Goal: Communication & Community: Participate in discussion

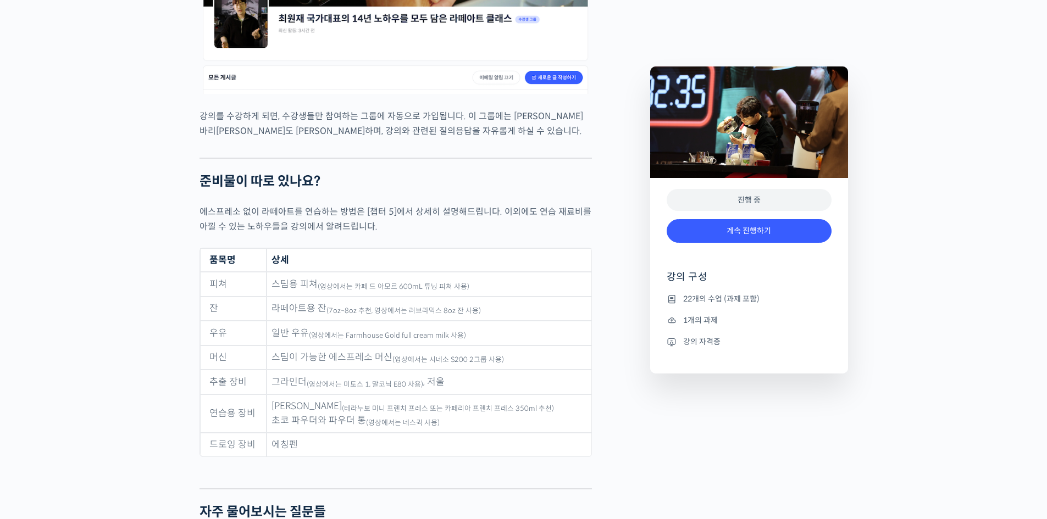
scroll to position [4681, 0]
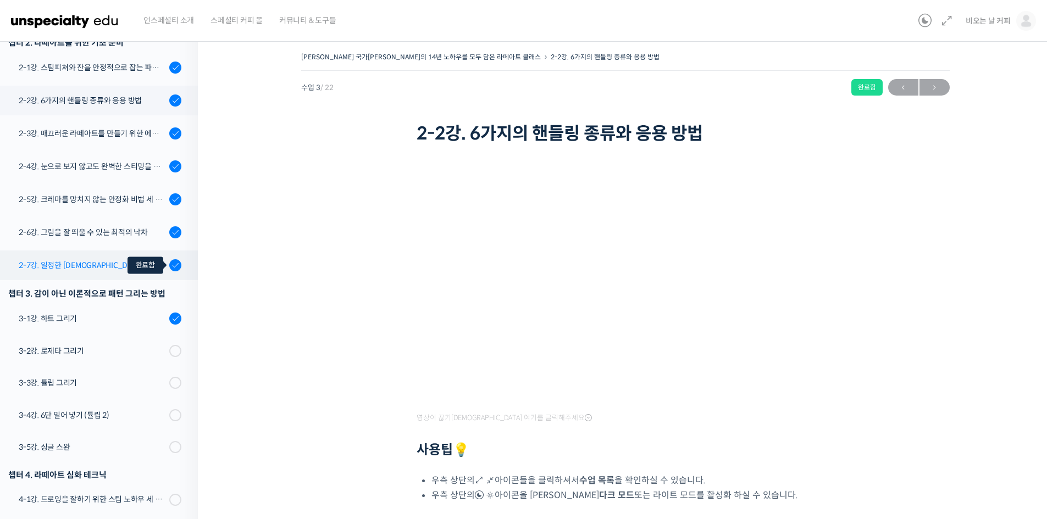
scroll to position [256, 0]
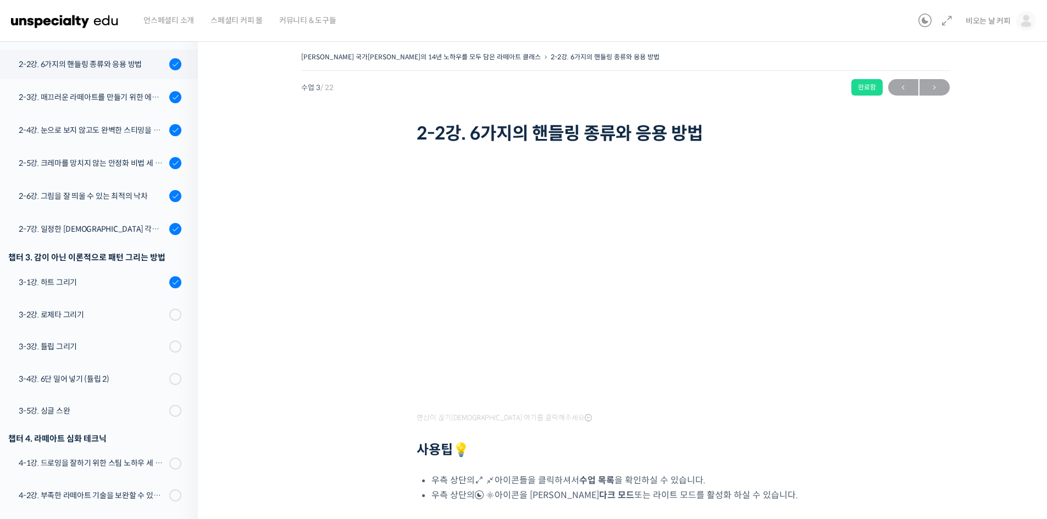
click at [997, 280] on div "[PERSON_NAME] 국가[PERSON_NAME]의 14년 노하우를 모두 담은 라떼아트 클래스 2-2강. 6가지의 핸들링 종류와 응용 방법…" at bounding box center [625, 350] width 854 height 634
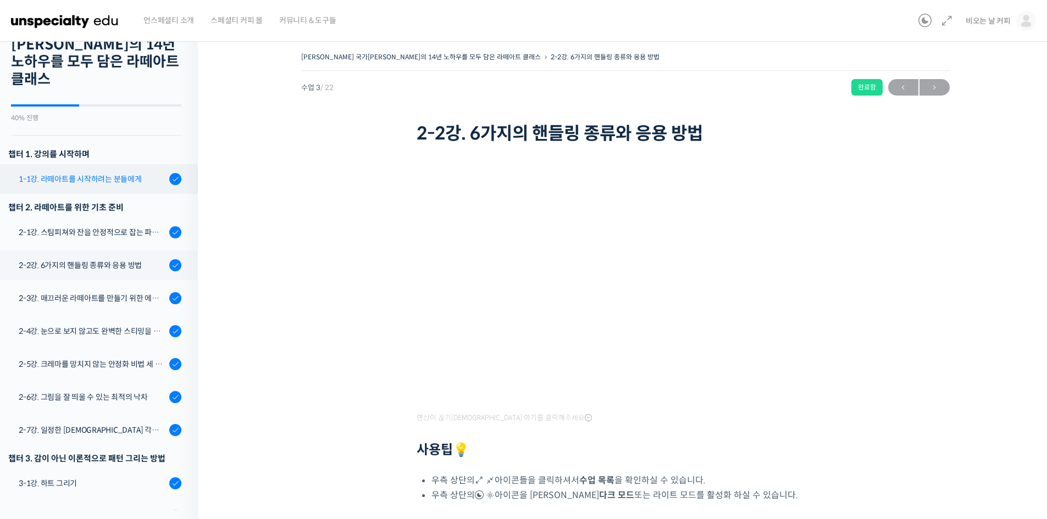
scroll to position [0, 0]
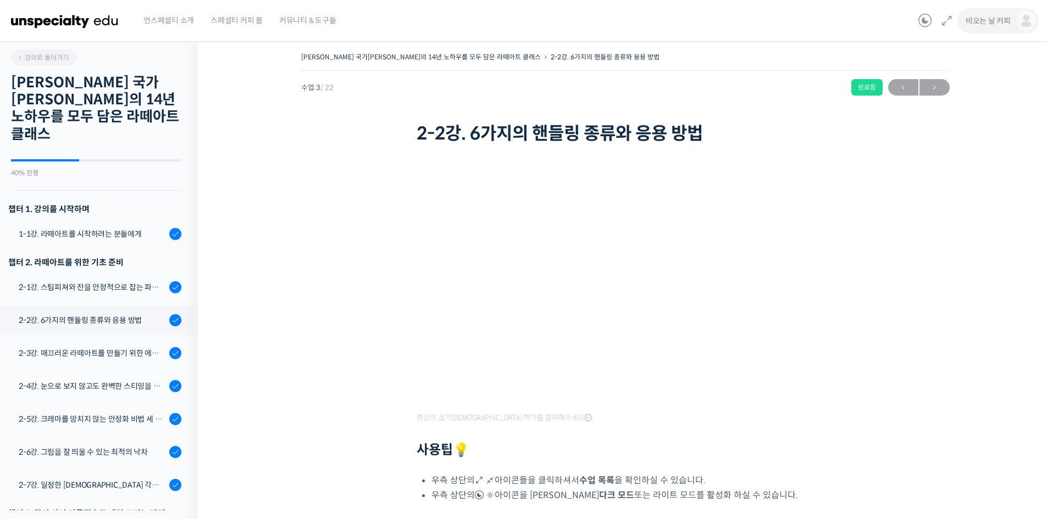
click at [977, 21] on span "비오는 날 커피" at bounding box center [987, 21] width 45 height 10
click at [958, 125] on span "수강생 그룹" at bounding box center [954, 127] width 34 height 9
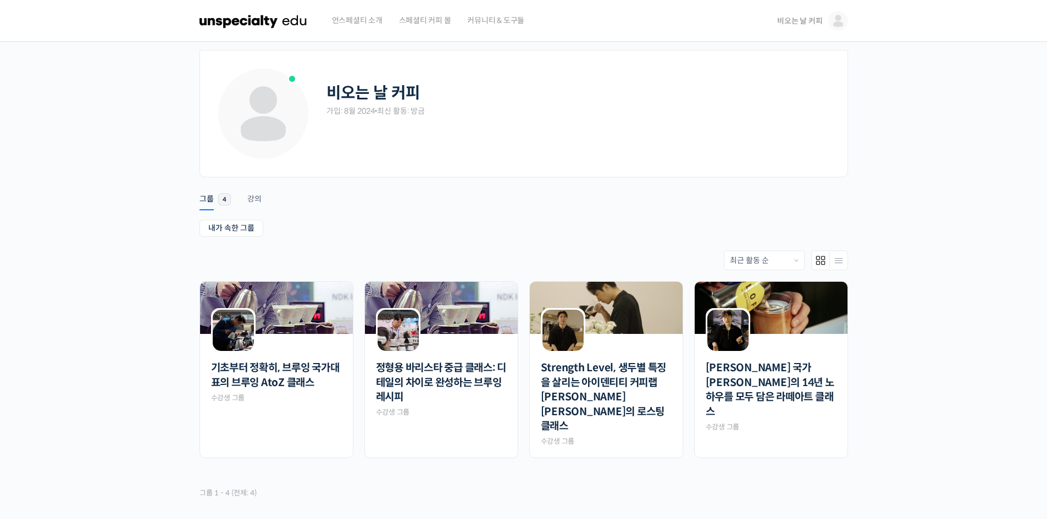
scroll to position [81, 0]
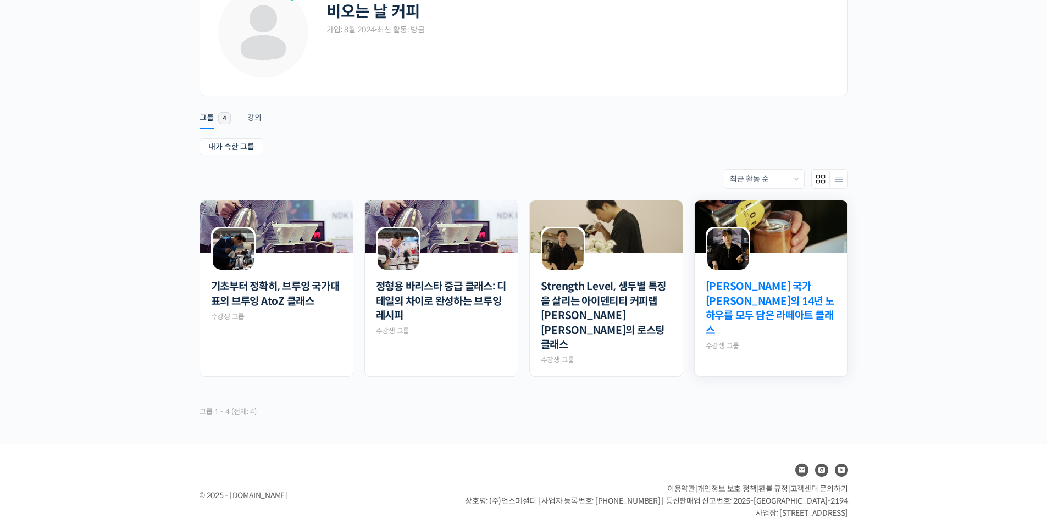
click at [779, 300] on link "[PERSON_NAME] 국가[PERSON_NAME]의 14년 노하우를 모두 담은 라떼아트 클래스" at bounding box center [770, 309] width 131 height 58
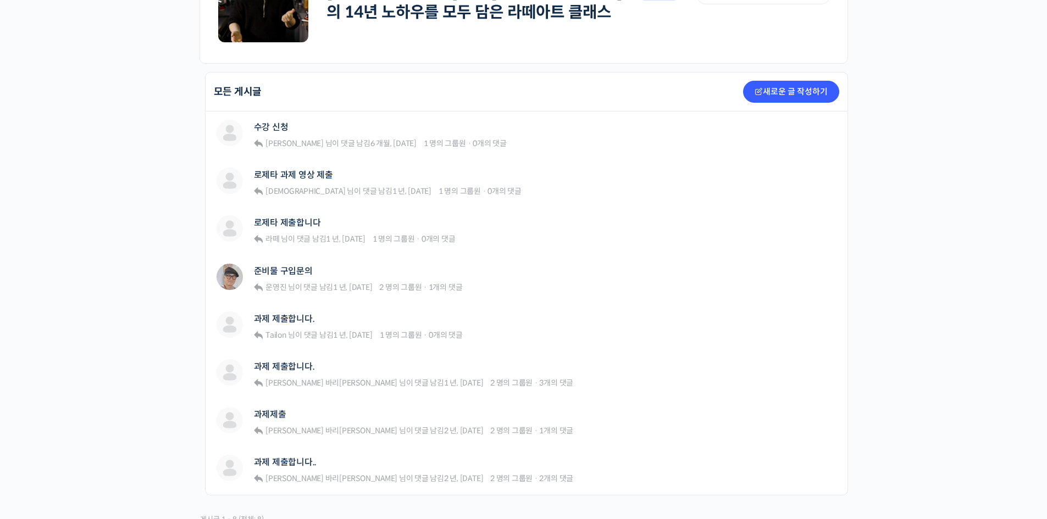
scroll to position [238, 0]
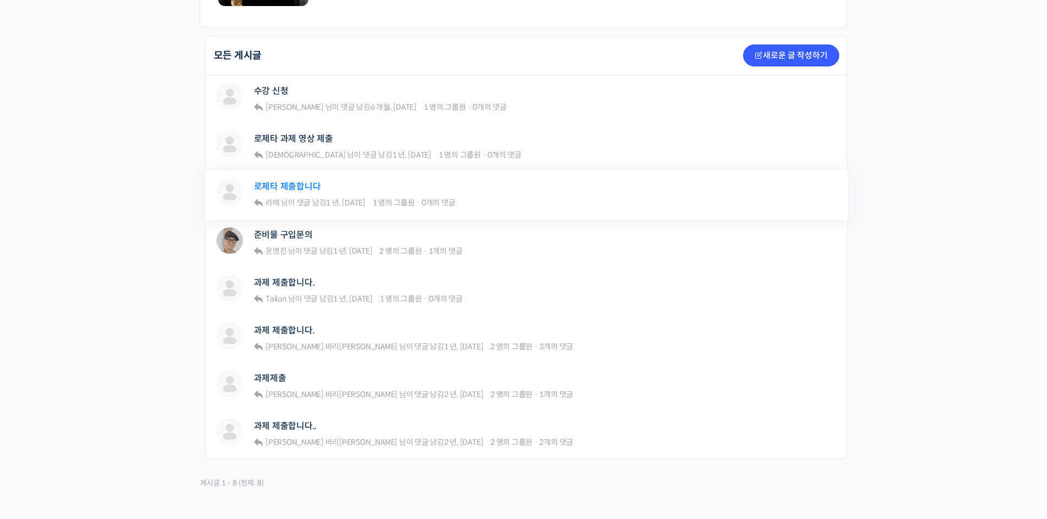
click at [299, 189] on link "로제타 제출합니다" at bounding box center [287, 186] width 67 height 10
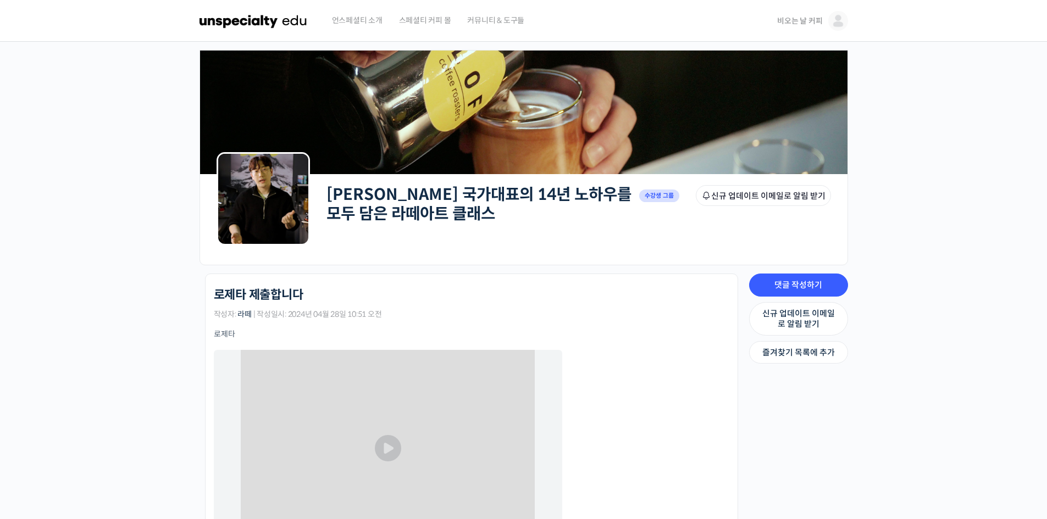
scroll to position [110, 0]
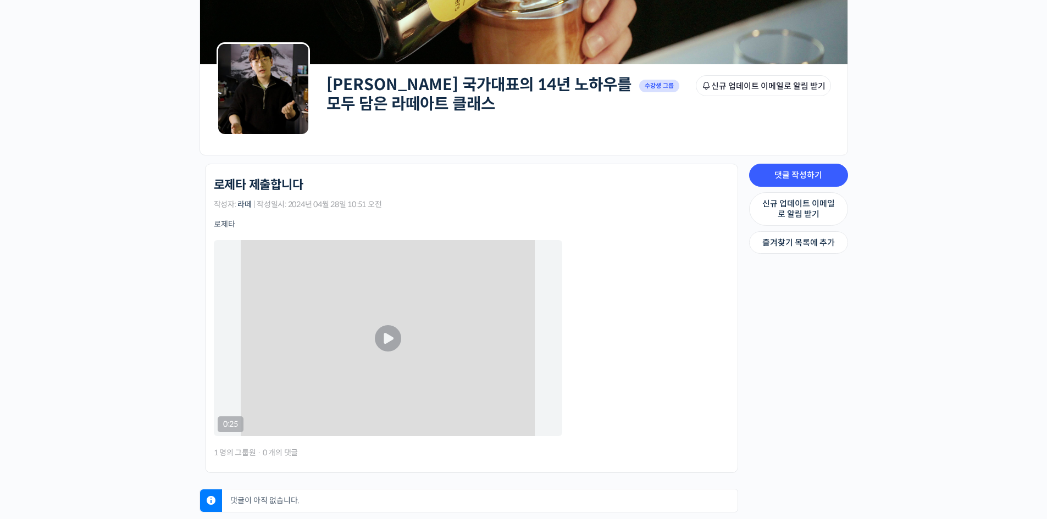
click at [391, 340] on button "Play Video" at bounding box center [388, 338] width 26 height 26
click at [386, 340] on button "Play Video" at bounding box center [388, 338] width 26 height 26
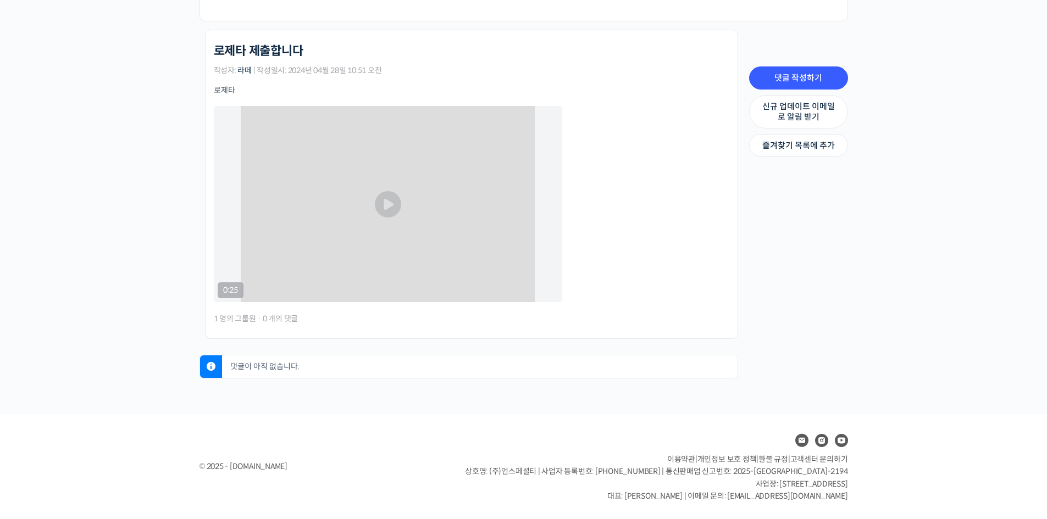
scroll to position [171, 0]
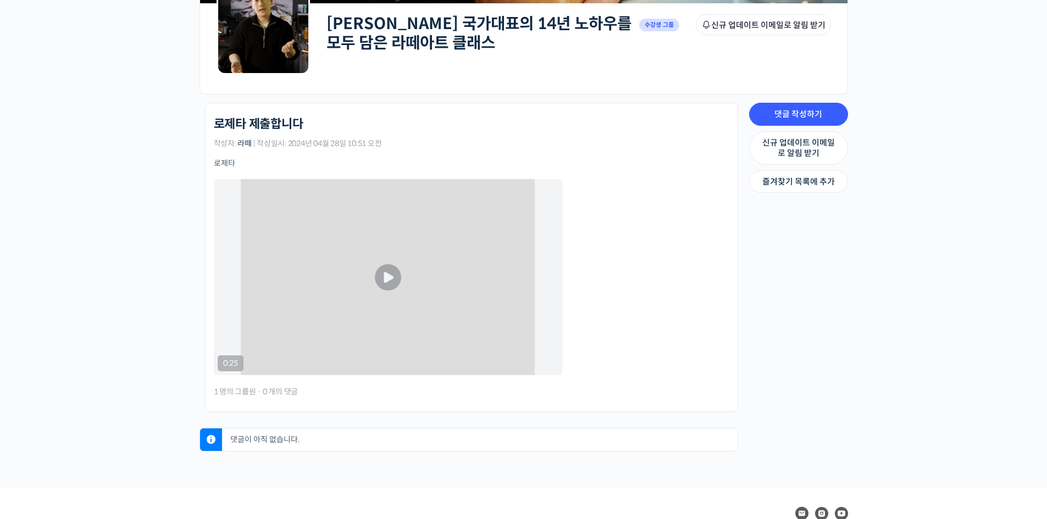
click at [389, 280] on button "Play Video" at bounding box center [388, 277] width 26 height 26
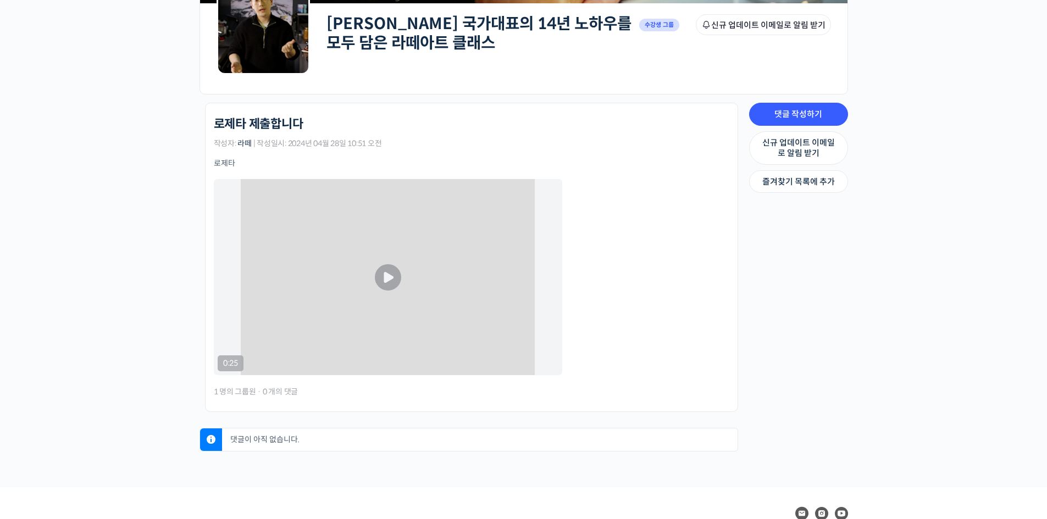
click at [389, 280] on button "Play Video" at bounding box center [388, 277] width 26 height 26
click at [375, 346] on img "Video Player" at bounding box center [388, 277] width 348 height 196
drag, startPoint x: 300, startPoint y: 305, endPoint x: 312, endPoint y: 271, distance: 36.5
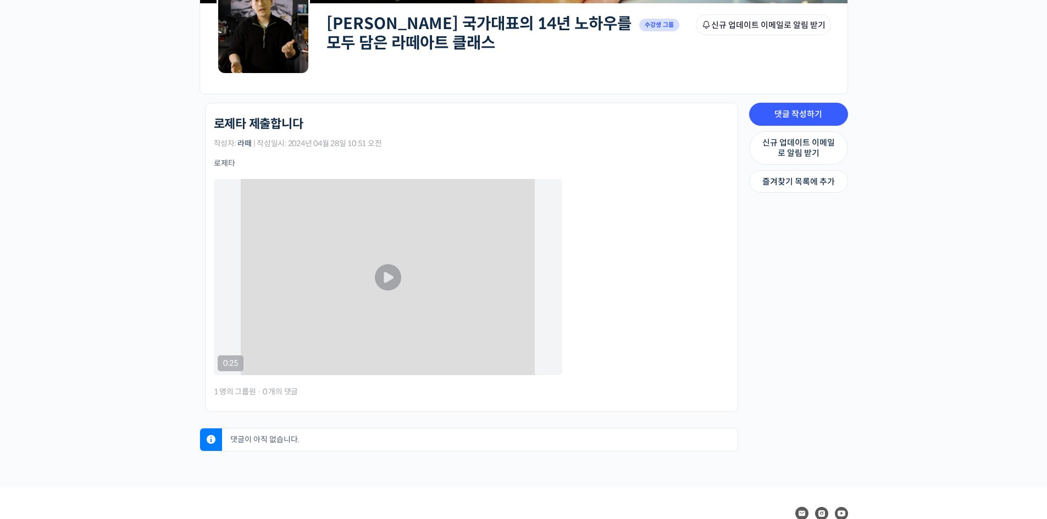
click at [301, 305] on img "Video Player" at bounding box center [388, 277] width 348 height 196
click at [396, 280] on button "Play Video" at bounding box center [388, 277] width 26 height 26
click at [388, 279] on button "Play Video" at bounding box center [388, 277] width 26 height 26
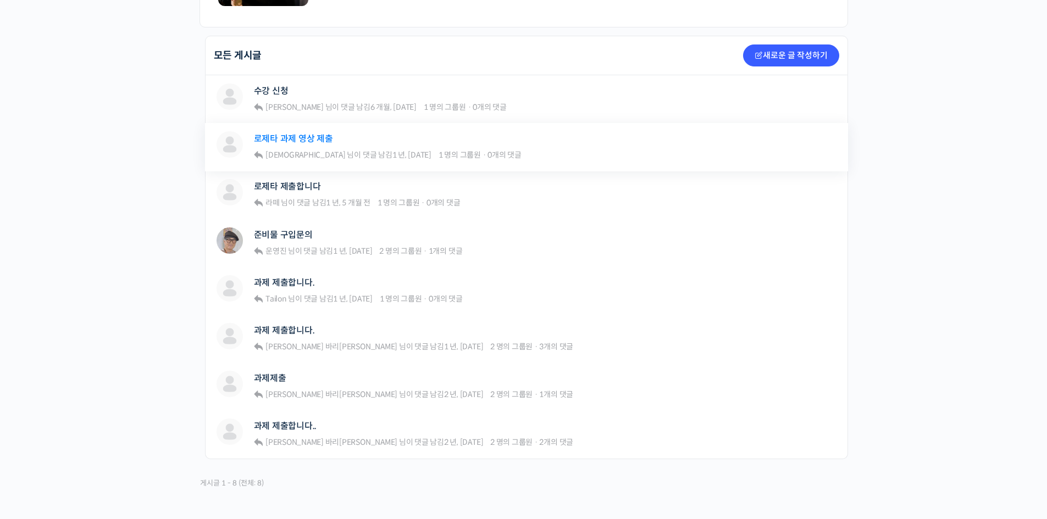
click at [304, 144] on link "로제타 과제 영상 제출" at bounding box center [293, 139] width 79 height 10
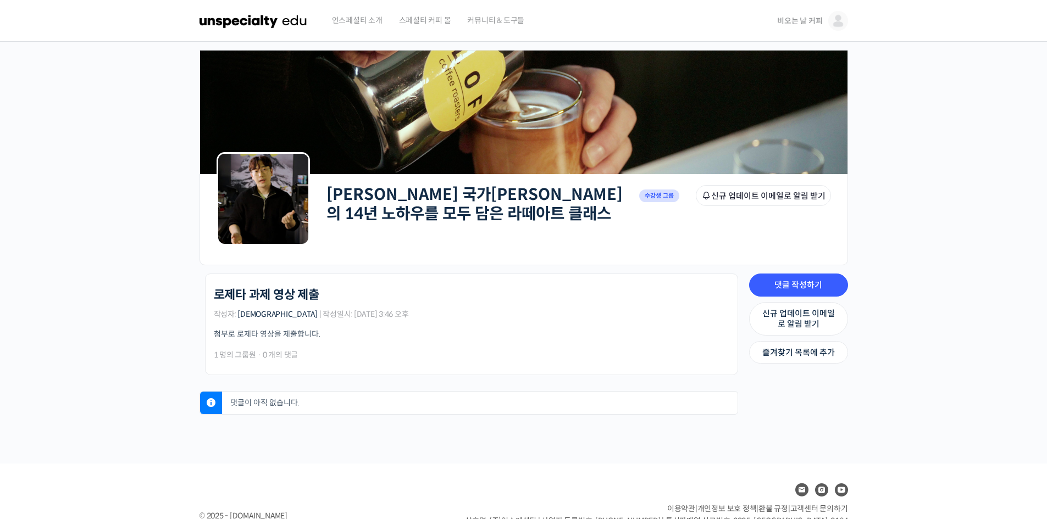
scroll to position [49, 0]
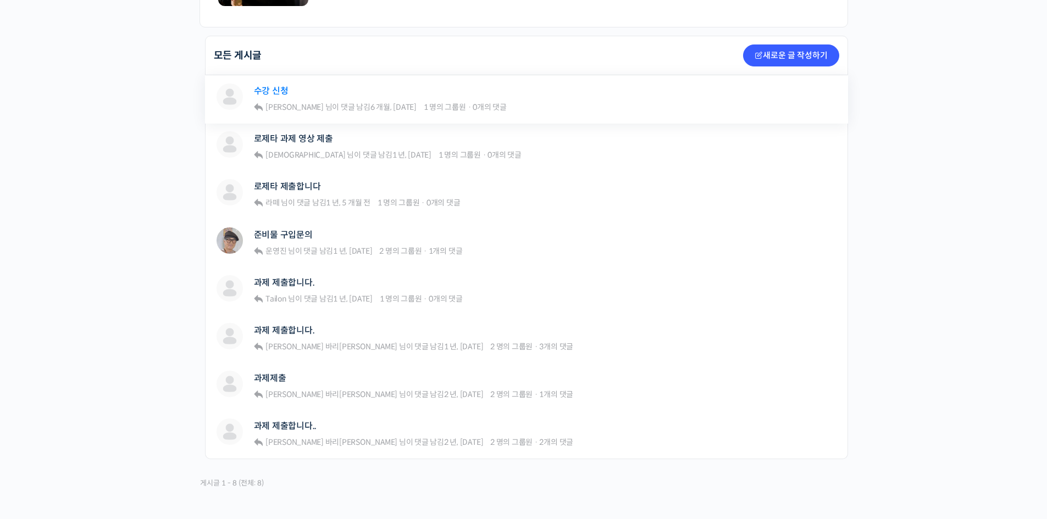
click at [264, 92] on link "수강 신청" at bounding box center [271, 91] width 35 height 10
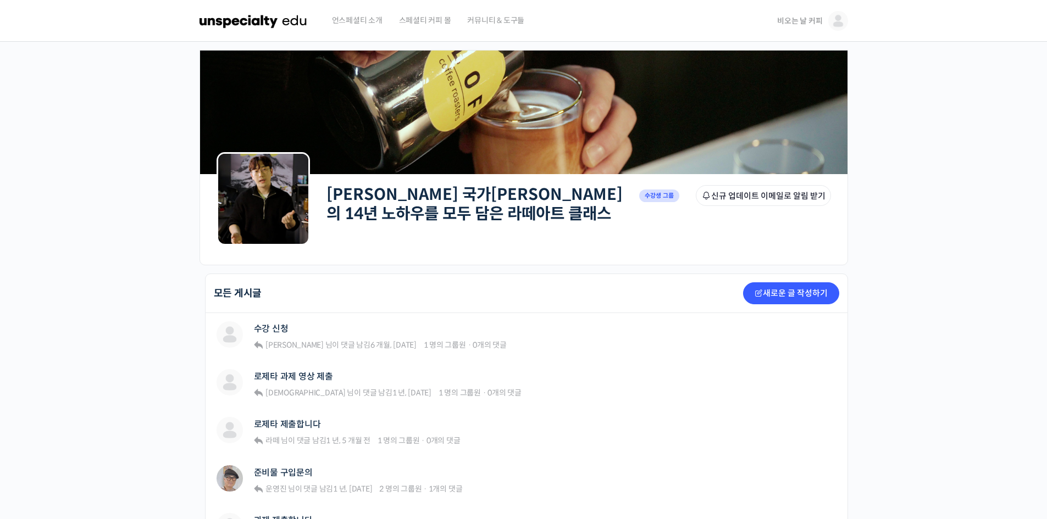
click at [290, 23] on img at bounding box center [253, 20] width 108 height 33
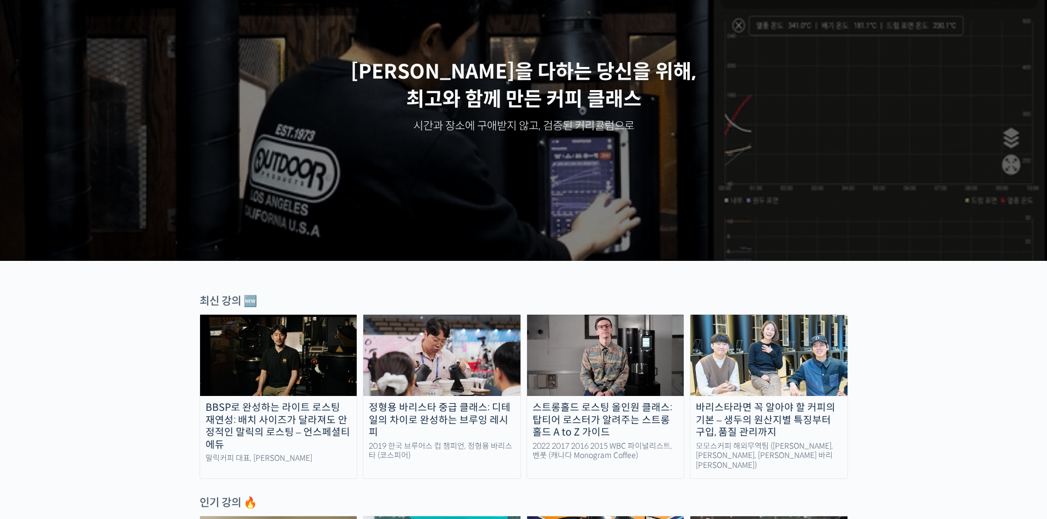
scroll to position [202, 0]
